Goal: Task Accomplishment & Management: Use online tool/utility

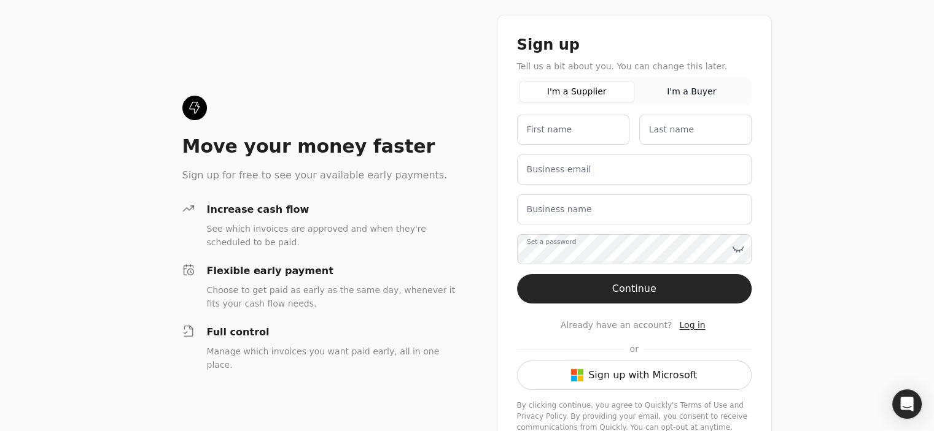
click at [655, 382] on button "Sign up with Microsoft" at bounding box center [634, 375] width 234 height 29
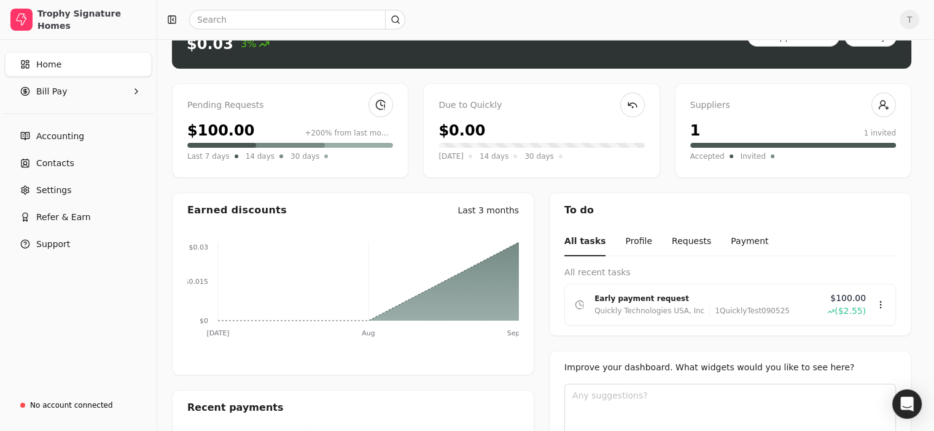
scroll to position [108, 0]
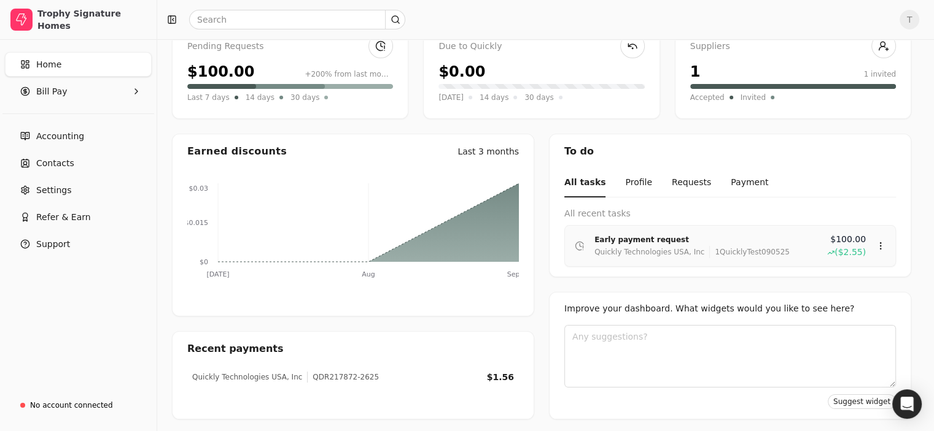
click at [709, 247] on div "1QuicklyTest090525" at bounding box center [749, 252] width 80 height 12
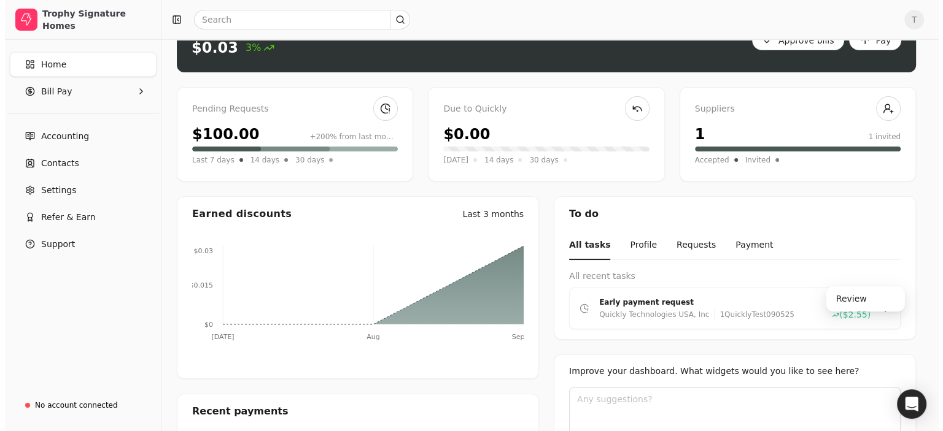
scroll to position [0, 0]
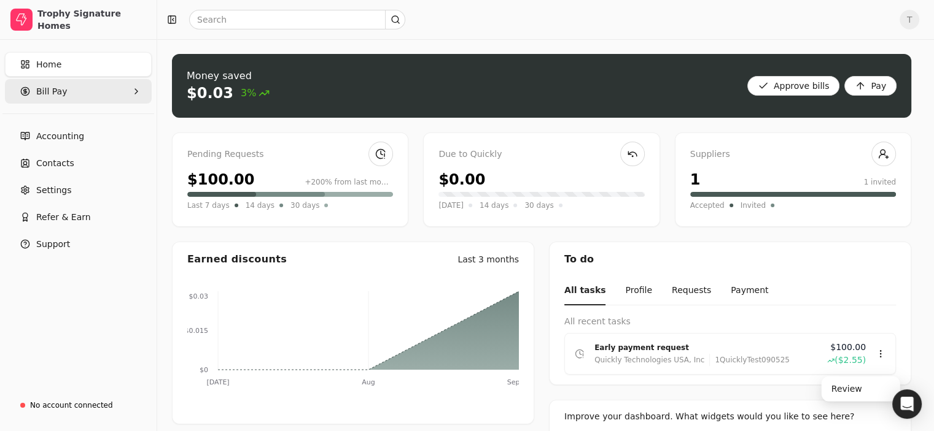
click at [73, 91] on Pay "Bill Pay" at bounding box center [78, 91] width 147 height 25
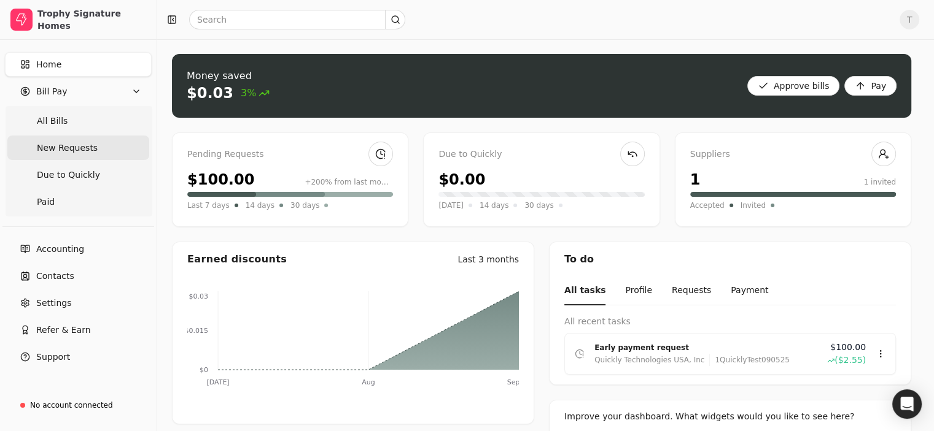
click at [87, 145] on span "New Requests" at bounding box center [67, 148] width 61 height 13
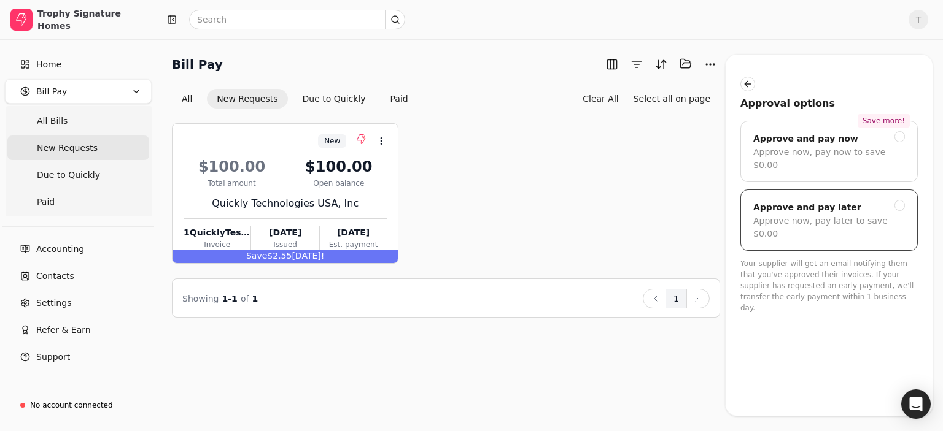
click at [900, 200] on div at bounding box center [899, 205] width 11 height 11
click at [250, 170] on div "$100.00" at bounding box center [232, 167] width 96 height 22
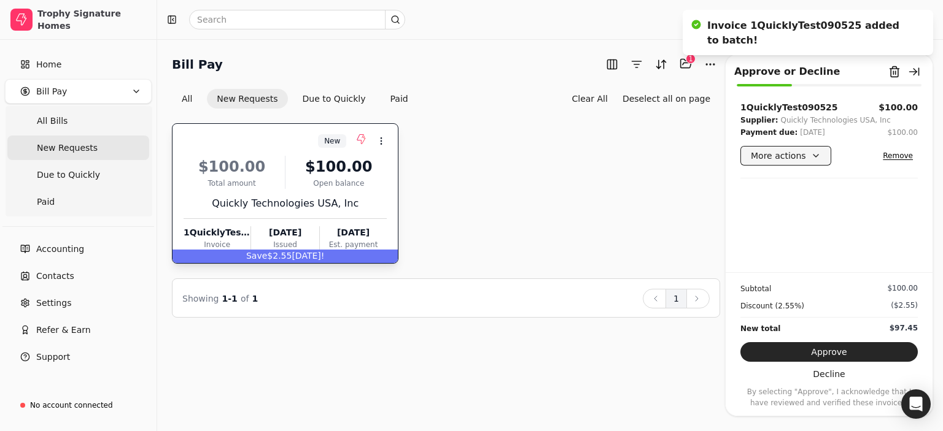
click at [811, 157] on button "More actions" at bounding box center [785, 156] width 91 height 20
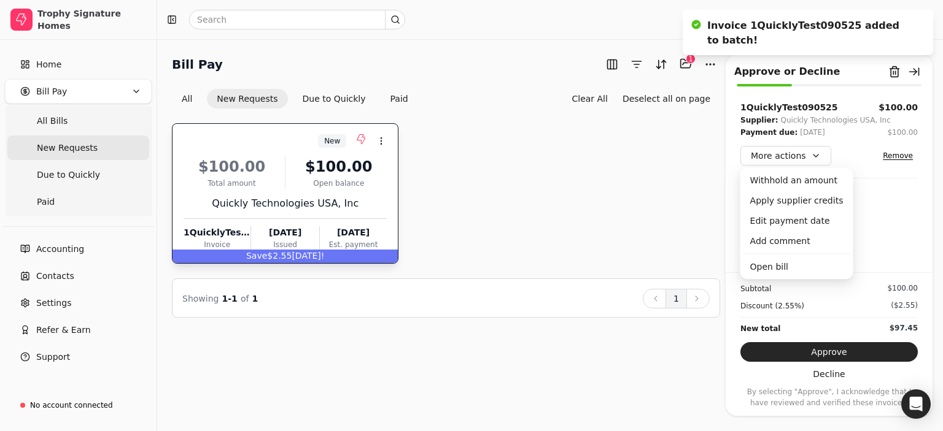
click at [651, 175] on div "New Context Menu Button $100.00 Total amount $100.00 Open balance Quickly Techn…" at bounding box center [446, 193] width 548 height 141
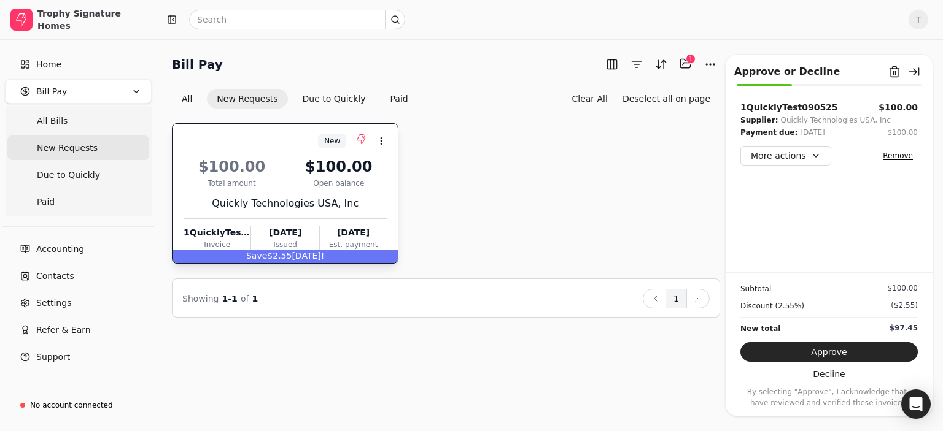
click at [309, 173] on div "$100.00" at bounding box center [338, 167] width 96 height 22
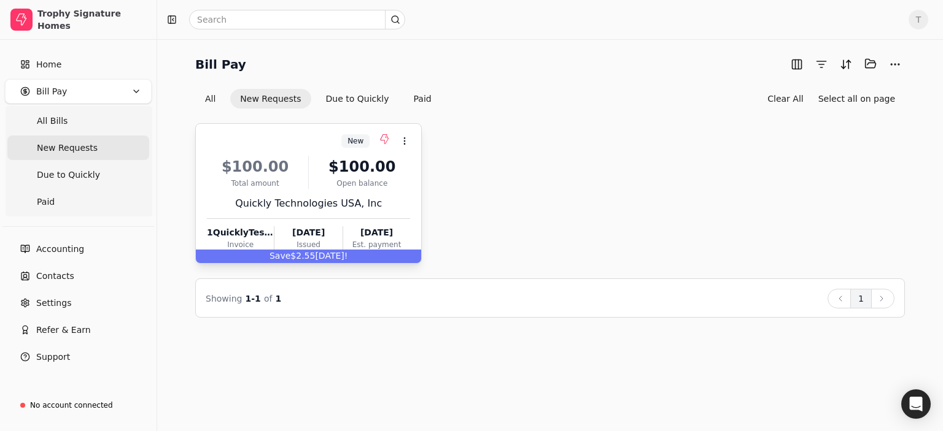
click at [340, 180] on div "Open balance" at bounding box center [362, 183] width 96 height 11
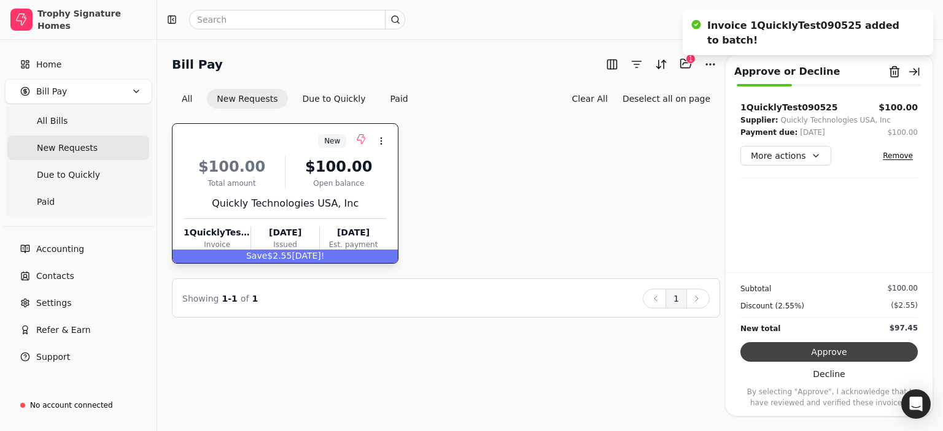
click at [830, 354] on button "Approve" at bounding box center [828, 352] width 177 height 20
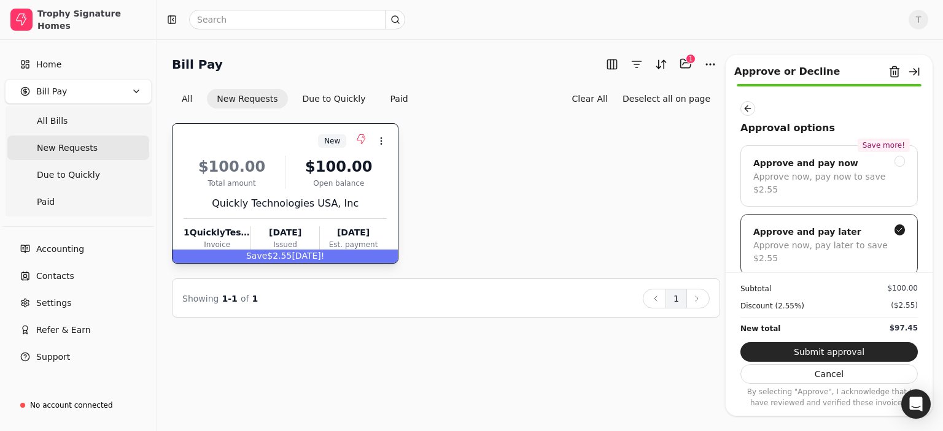
scroll to position [28, 0]
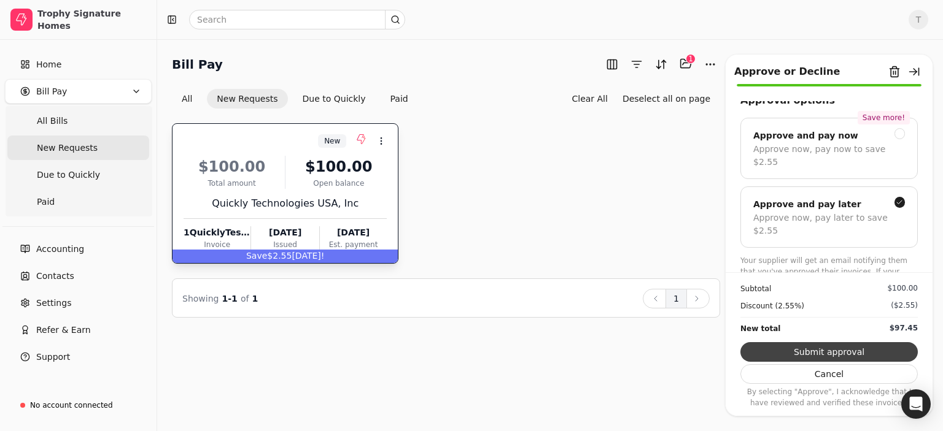
click at [848, 353] on button "Submit approval" at bounding box center [828, 352] width 177 height 20
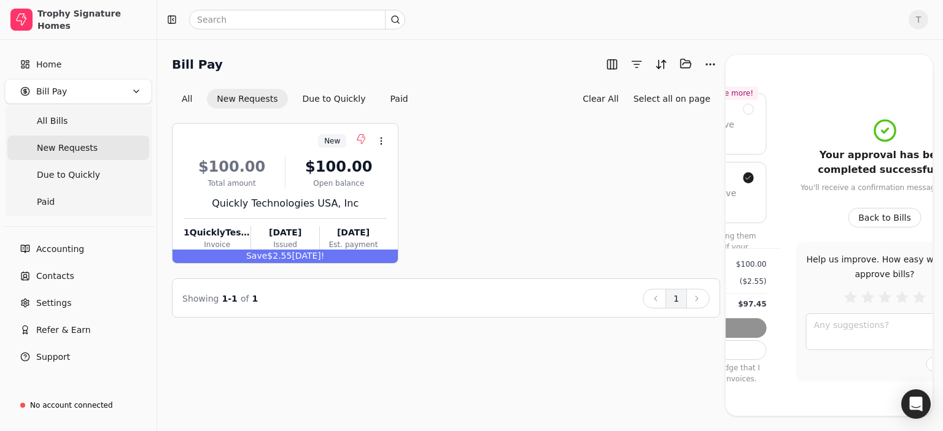
scroll to position [27, 0]
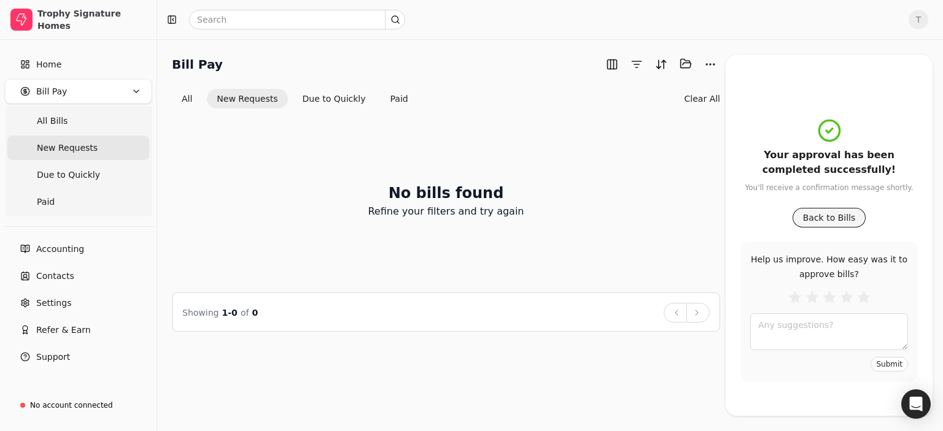
click at [838, 217] on button "Back to Bills" at bounding box center [829, 218] width 74 height 20
